Goal: Transaction & Acquisition: Purchase product/service

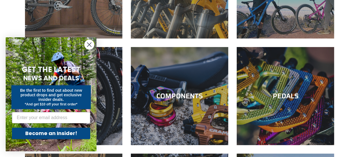
scroll to position [137, 0]
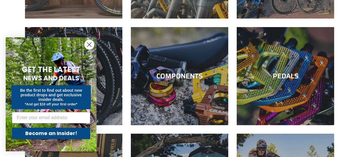
click at [88, 43] on circle "Close dialog" at bounding box center [89, 44] width 9 height 9
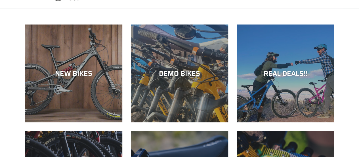
scroll to position [0, 0]
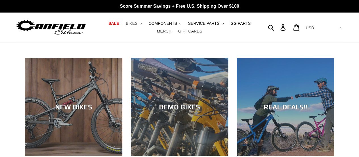
click at [133, 24] on button "BIKES .cls-1{fill:#231f20}" at bounding box center [134, 24] width 22 height 8
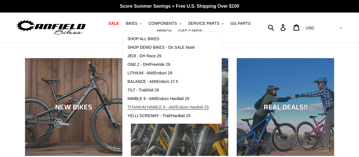
click at [129, 108] on span "TITANIUM NIMBLE 9 - AM/Enduro Hardtail 29" at bounding box center [168, 107] width 81 height 5
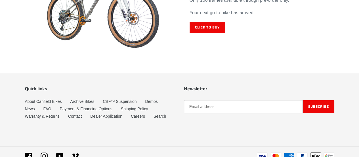
scroll to position [3435, 0]
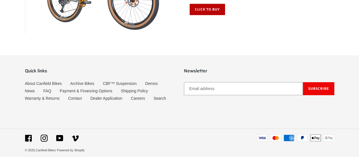
click at [196, 4] on link "Click to Buy" at bounding box center [208, 9] width 36 height 11
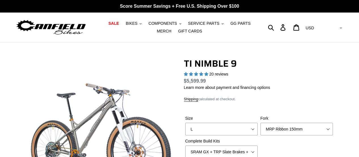
select select "highest-rating"
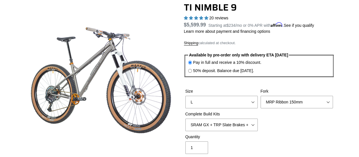
scroll to position [57, 0]
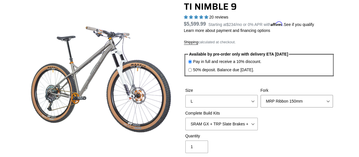
click at [275, 99] on select "MRP Ribbon 150mm RockShox Lyrik 150mm Fox Factory 36 150mm Cane Creek Helm 150m…" at bounding box center [297, 101] width 72 height 13
select select "Fork - None"
click at [261, 95] on select "MRP Ribbon 150mm RockShox Lyrik 150mm Fox Factory 36 150mm Cane Creek Helm 150m…" at bounding box center [297, 101] width 72 height 13
click at [248, 122] on select "SRAM GX + TRP Slate Brakes + Rotors + e13 LG-1 Wheels SHIMANO XT + SHIMANO brak…" at bounding box center [222, 123] width 72 height 13
select select "Complete Build Kit - None (Contact us for Custom Builds)"
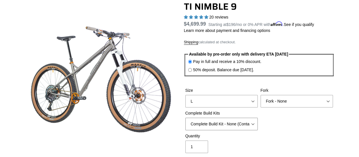
click at [186, 117] on select "SRAM GX + TRP Slate Brakes + Rotors + e13 LG-1 Wheels SHIMANO XT + SHIMANO brak…" at bounding box center [222, 123] width 72 height 13
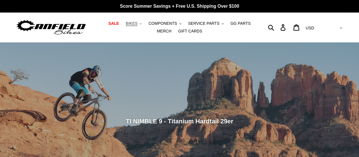
click at [140, 23] on icon ".cls-1{fill:#231f20}" at bounding box center [141, 24] width 2 height 2
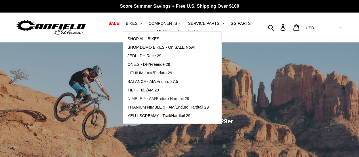
click at [130, 99] on span "NIMBLE 9 - AM/Enduro Hardtail 29" at bounding box center [159, 98] width 62 height 5
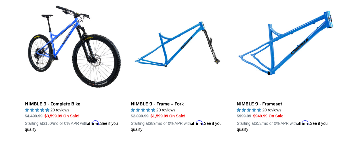
scroll to position [171, 0]
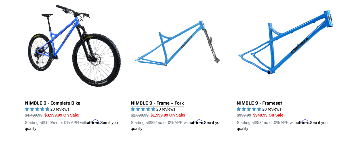
click at [194, 32] on link "NIMBLE 9 - Frame + Fork" at bounding box center [179, 64] width 97 height 133
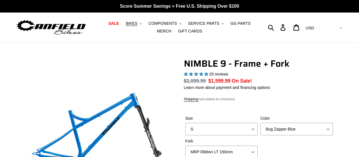
select select "highest-rating"
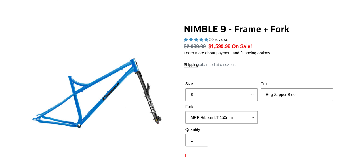
scroll to position [44, 0]
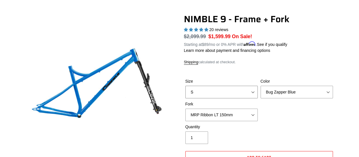
click at [208, 89] on select "S M L XL" at bounding box center [222, 92] width 72 height 13
select select "L"
click at [186, 86] on select "S M L XL" at bounding box center [222, 92] width 72 height 13
click at [204, 115] on select "MRP Ribbon LT 150mm Fox 36 Factory Grip X 150mm (Special Order) RockShox Lyrik …" at bounding box center [222, 114] width 72 height 13
select select "Fox 36 SL Factory Grip X 140mm"
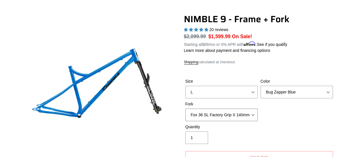
click at [186, 108] on select "MRP Ribbon LT 150mm Fox 36 Factory Grip X 150mm (Special Order) RockShox Lyrik …" at bounding box center [222, 114] width 72 height 13
click at [307, 93] on select "Bug Zapper Blue Purple Haze - Sold Out Galaxy Black" at bounding box center [297, 92] width 72 height 13
click at [261, 86] on select "Bug Zapper Blue Purple Haze - Sold Out Galaxy Black" at bounding box center [297, 92] width 72 height 13
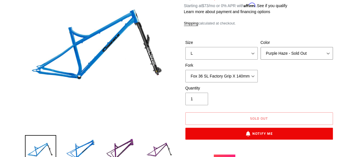
scroll to position [90, 0]
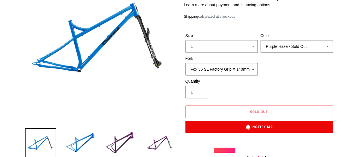
click at [296, 48] on select "Bug Zapper Blue Purple Haze - Sold Out Galaxy Black" at bounding box center [297, 46] width 72 height 13
select select "Galaxy Black"
click at [261, 40] on select "Bug Zapper Blue Purple Haze - Sold Out Galaxy Black" at bounding box center [297, 46] width 72 height 13
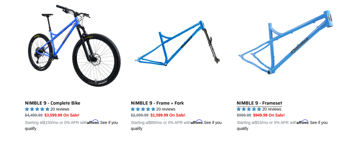
click at [300, 40] on link "NIMBLE 9 - Frameset" at bounding box center [285, 64] width 97 height 133
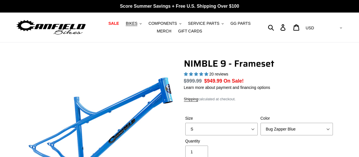
select select "highest-rating"
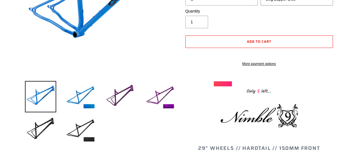
scroll to position [129, 0]
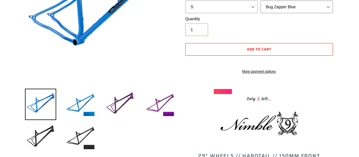
click at [300, 3] on select "Bug Zapper Blue Purple Haze -Sold Out Galaxy Black" at bounding box center [297, 7] width 72 height 13
select select "Purple Haze -Sold Out"
click at [261, 1] on select "Bug Zapper Blue Purple Haze -Sold Out Galaxy Black" at bounding box center [297, 7] width 72 height 13
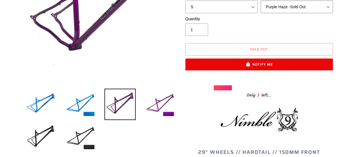
click at [292, 6] on select "Bug Zapper Blue Purple Haze -Sold Out Galaxy Black" at bounding box center [297, 7] width 72 height 13
click at [231, 2] on select "S M L XL" at bounding box center [222, 7] width 72 height 13
click at [186, 1] on select "S M L XL" at bounding box center [222, 7] width 72 height 13
click at [223, 4] on select "S M L XL" at bounding box center [222, 7] width 72 height 13
select select "L"
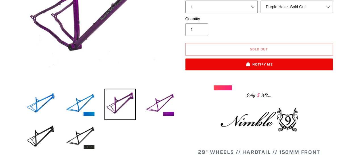
click at [186, 1] on select "S M L XL" at bounding box center [222, 7] width 72 height 13
click at [276, 12] on select "Bug Zapper Blue Purple Haze -Sold Out Galaxy Black" at bounding box center [297, 7] width 72 height 13
select select "Galaxy Black"
click at [261, 1] on select "Bug Zapper Blue Purple Haze -Sold Out Galaxy Black" at bounding box center [297, 7] width 72 height 13
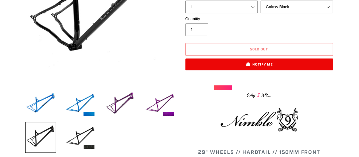
click at [223, 3] on select "S M L XL" at bounding box center [222, 7] width 72 height 13
select select "M"
click at [186, 1] on select "S M L XL" at bounding box center [222, 7] width 72 height 13
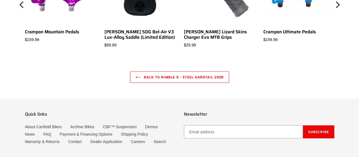
scroll to position [1690, 0]
